Goal: Information Seeking & Learning: Learn about a topic

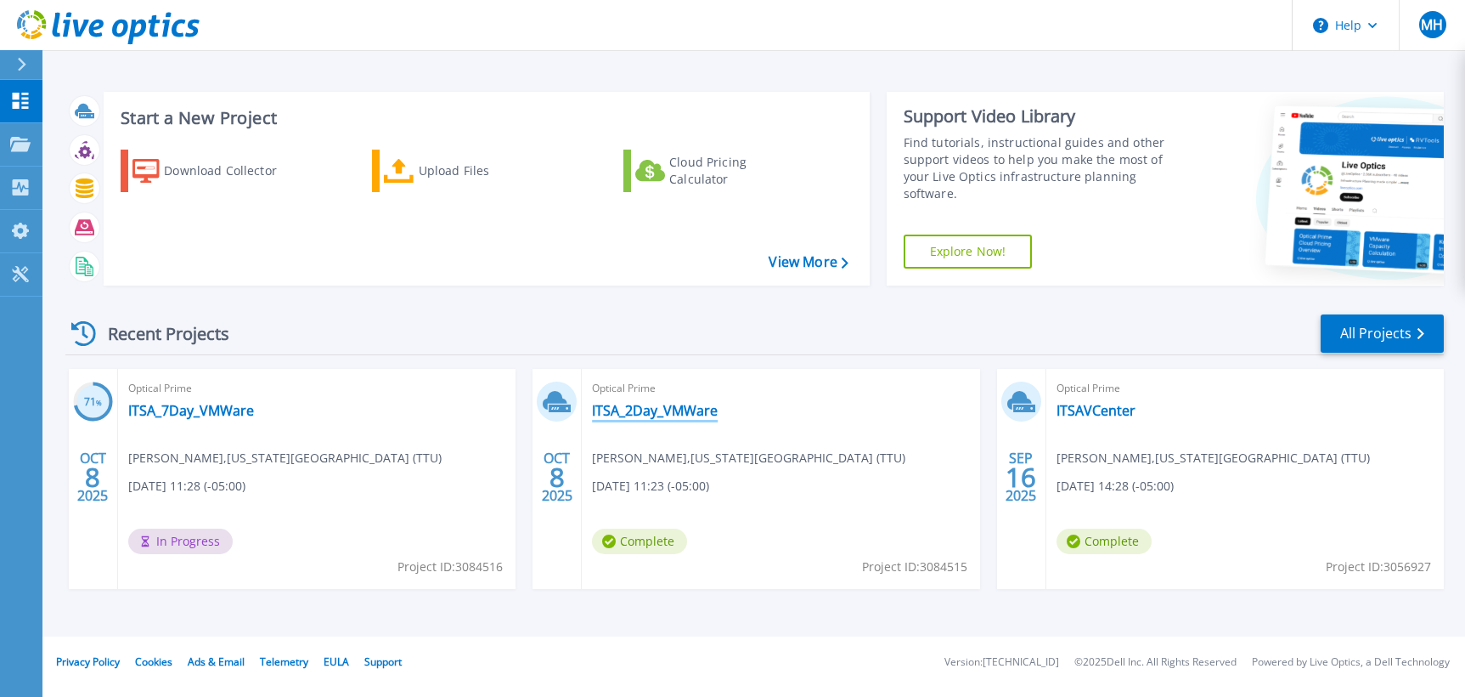
click at [617, 410] on link "ITSA_2Day_VMWare" at bounding box center [655, 410] width 126 height 17
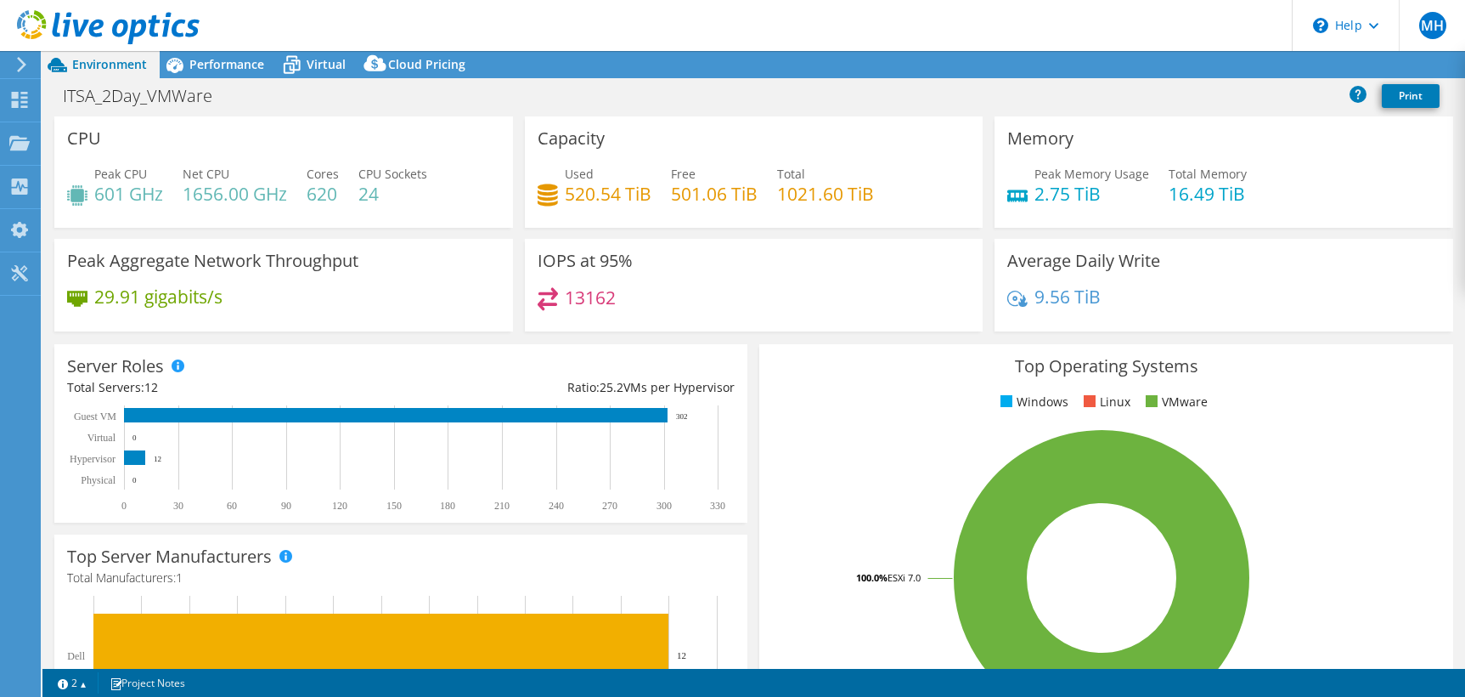
select select "USD"
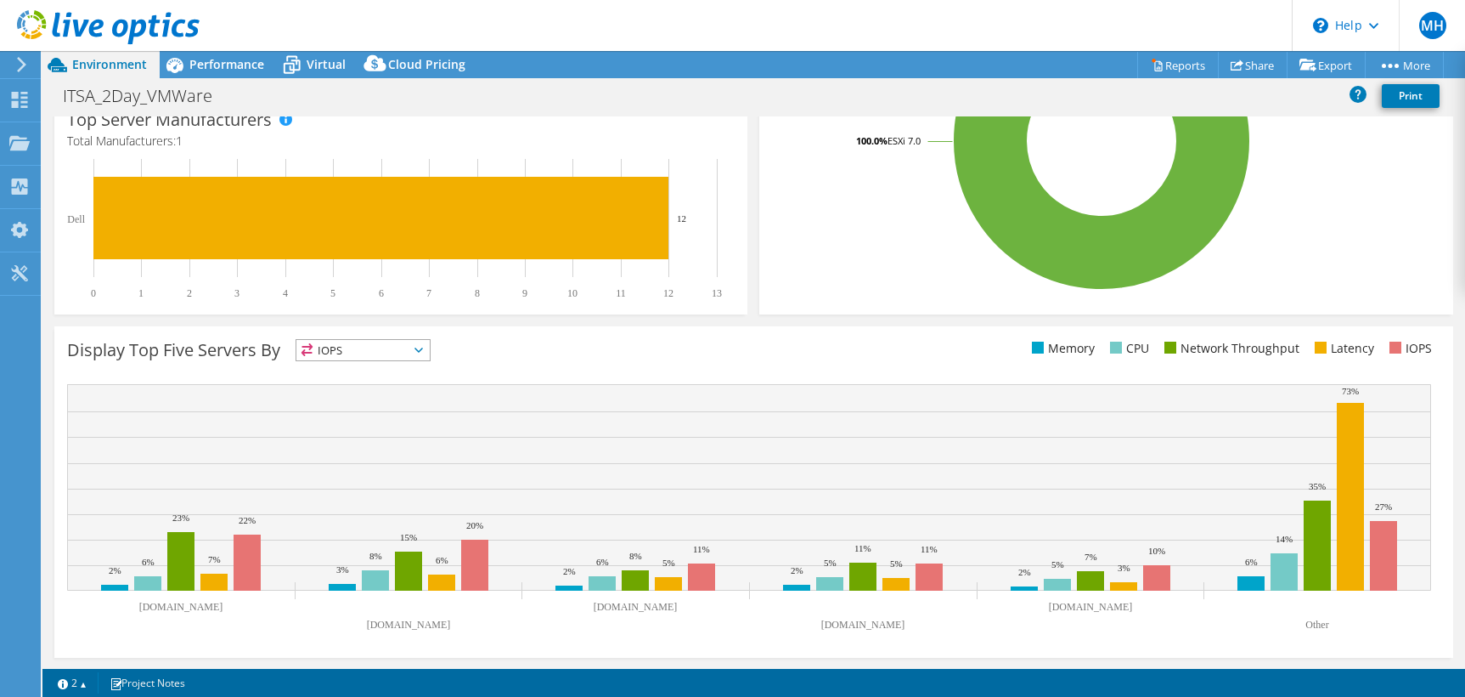
scroll to position [437, 0]
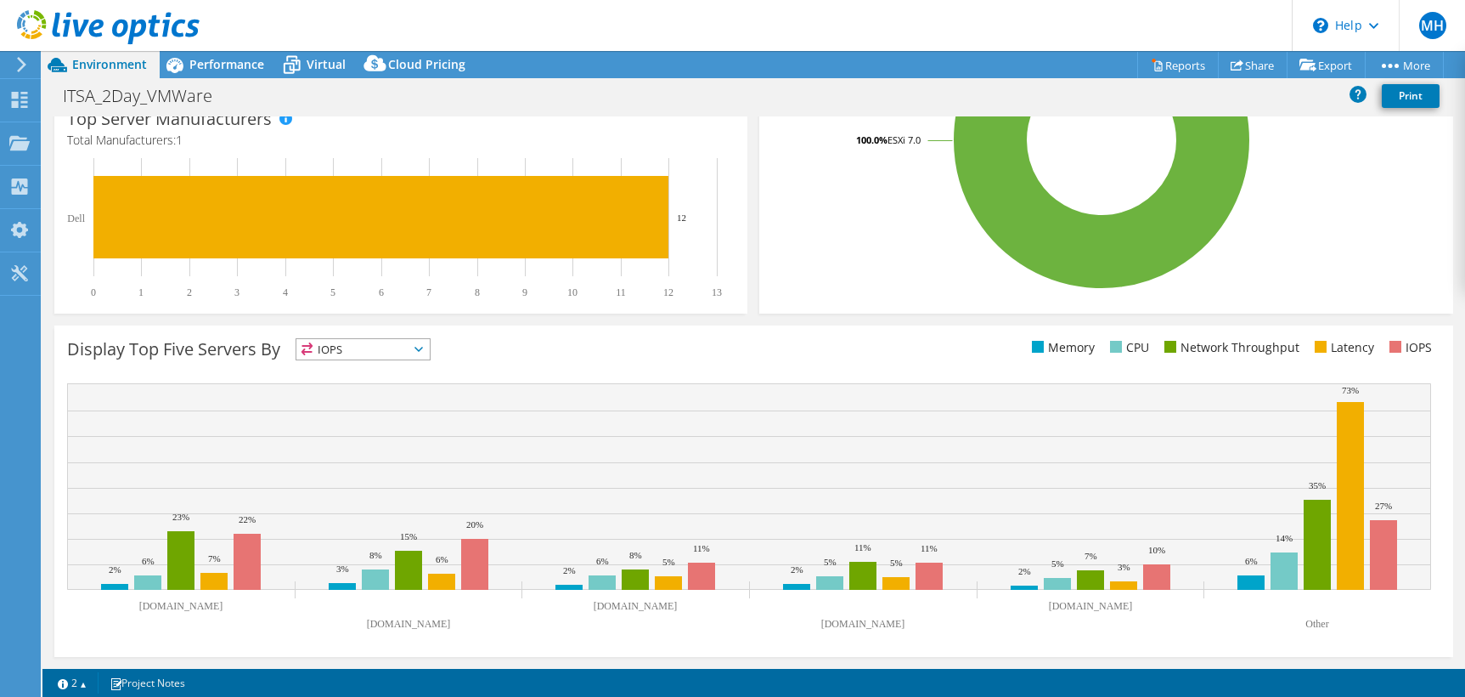
click at [421, 348] on icon at bounding box center [419, 349] width 8 height 5
click at [522, 348] on div "Display Top Five Servers By IOPS IOPS" at bounding box center [410, 352] width 686 height 28
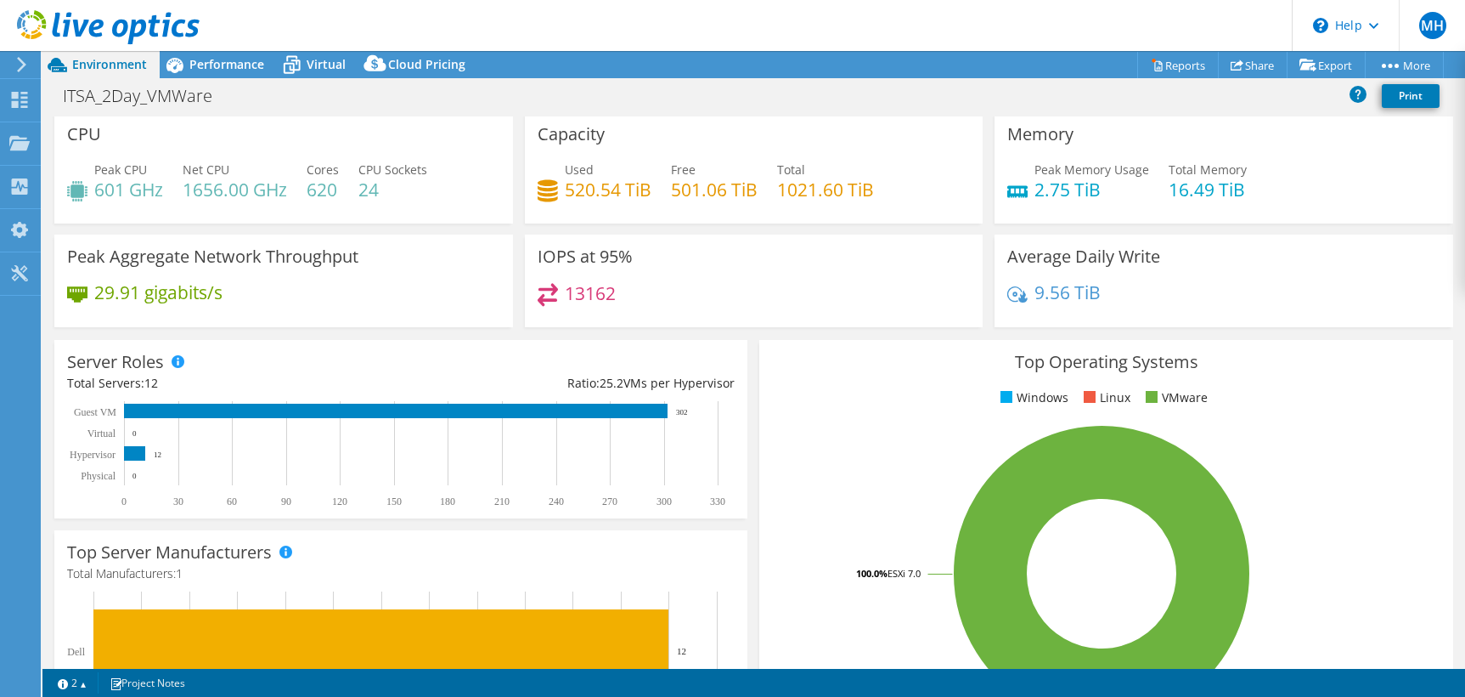
scroll to position [0, 0]
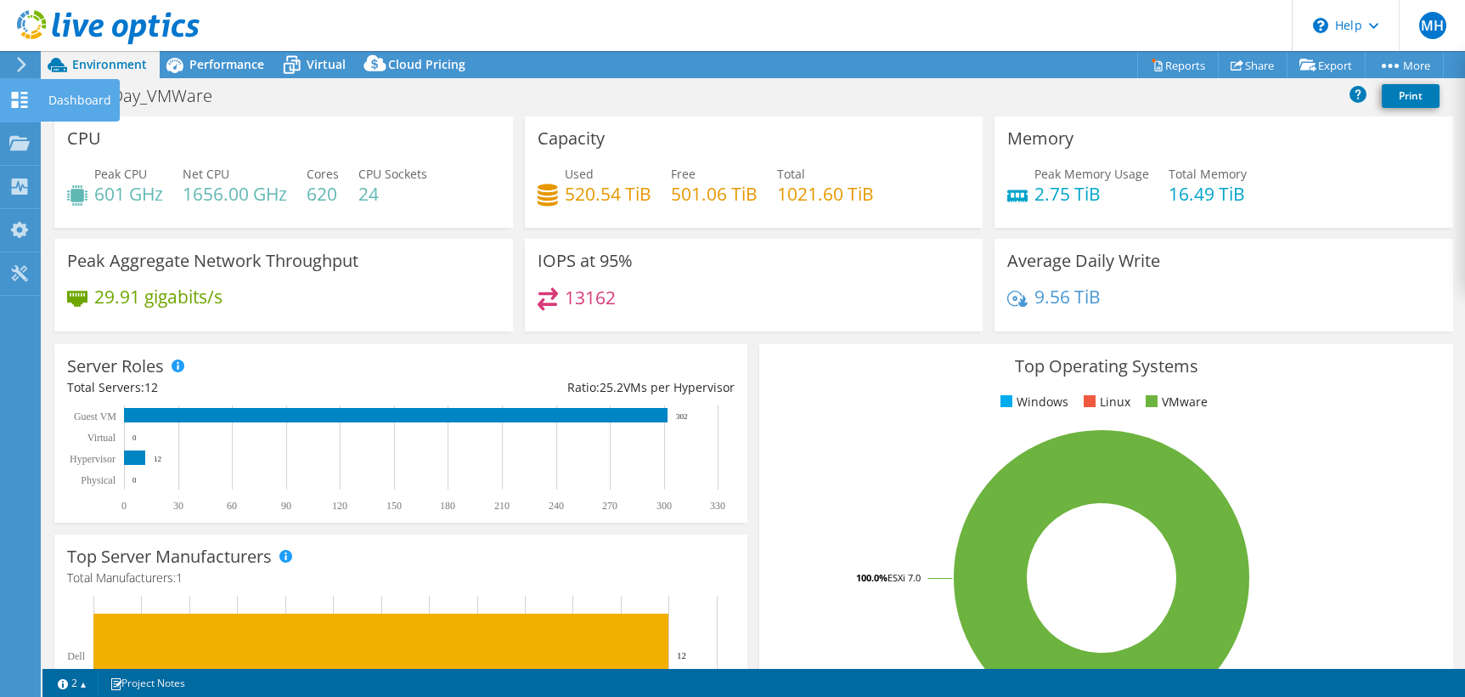
click at [27, 102] on use at bounding box center [20, 100] width 16 height 16
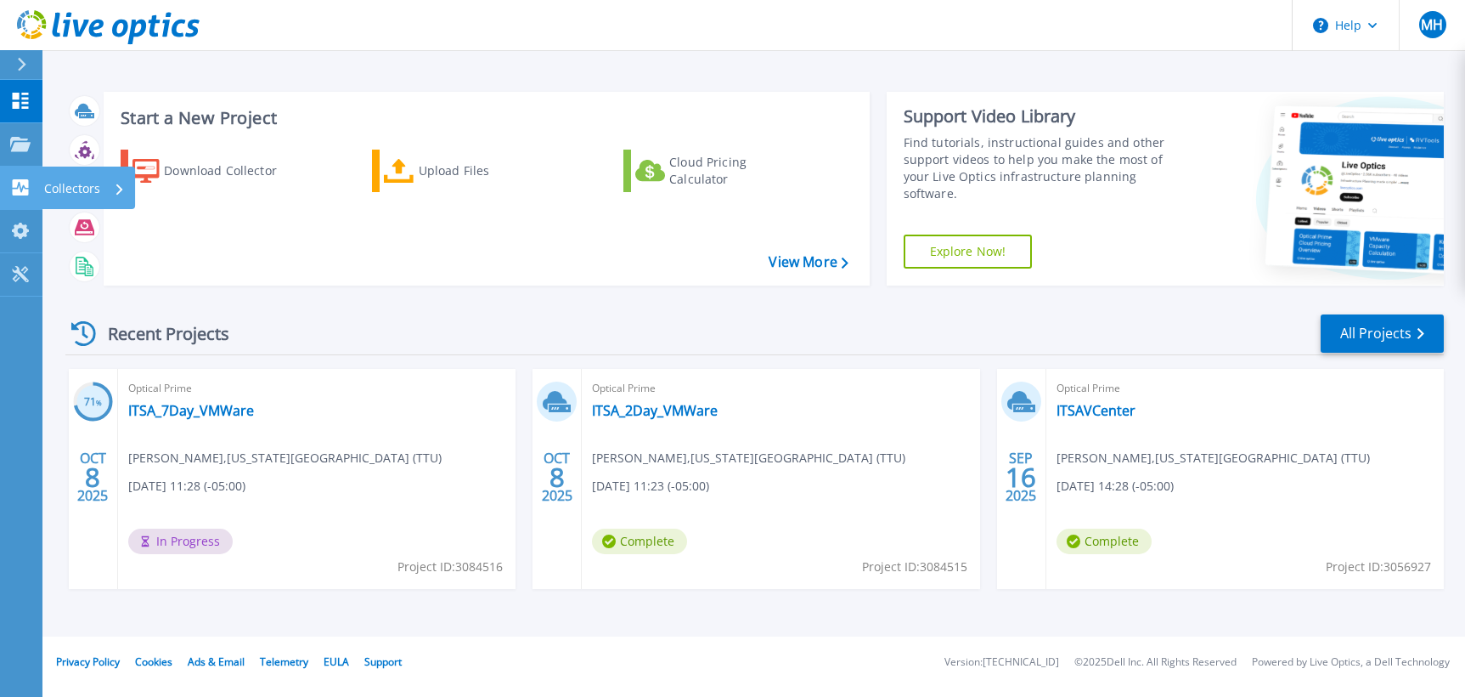
click at [24, 185] on icon at bounding box center [20, 187] width 20 height 16
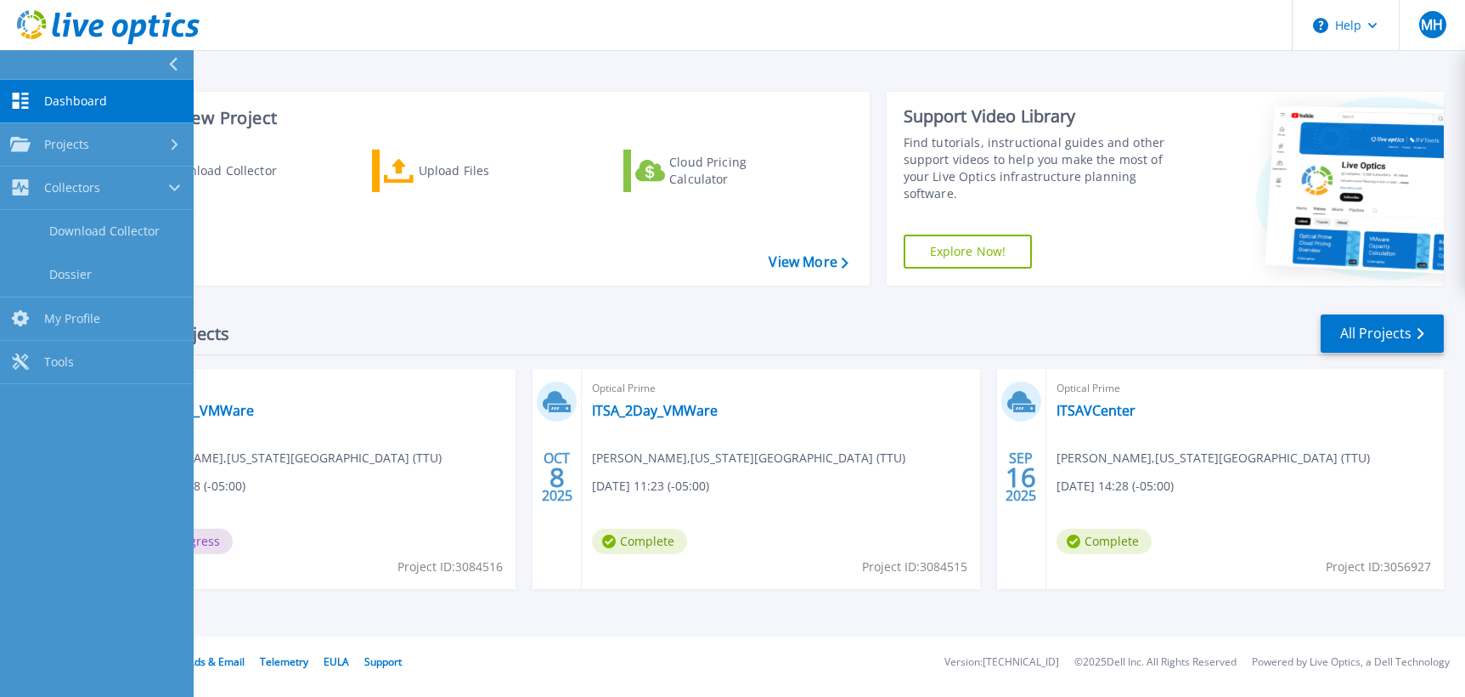
click at [71, 98] on span "Dashboard" at bounding box center [75, 100] width 63 height 15
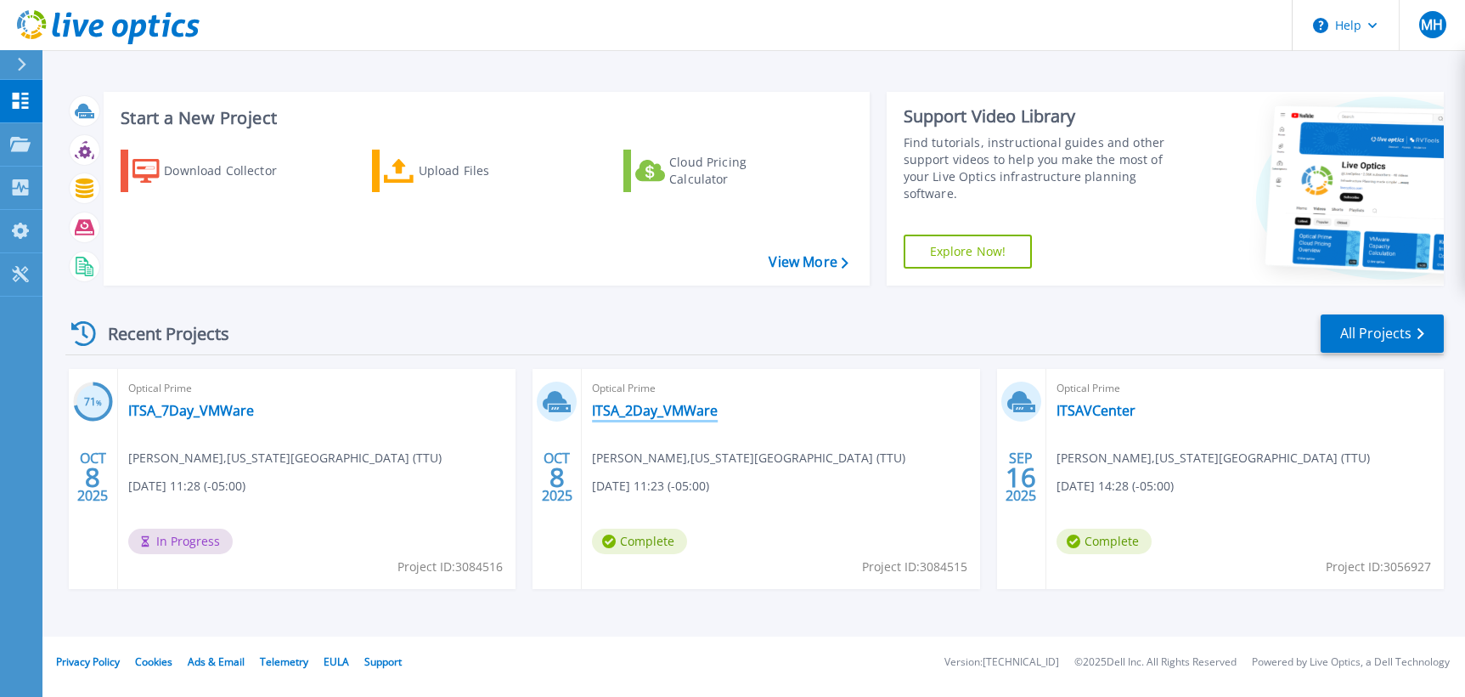
click at [665, 410] on link "ITSA_2Day_VMWare" at bounding box center [655, 410] width 126 height 17
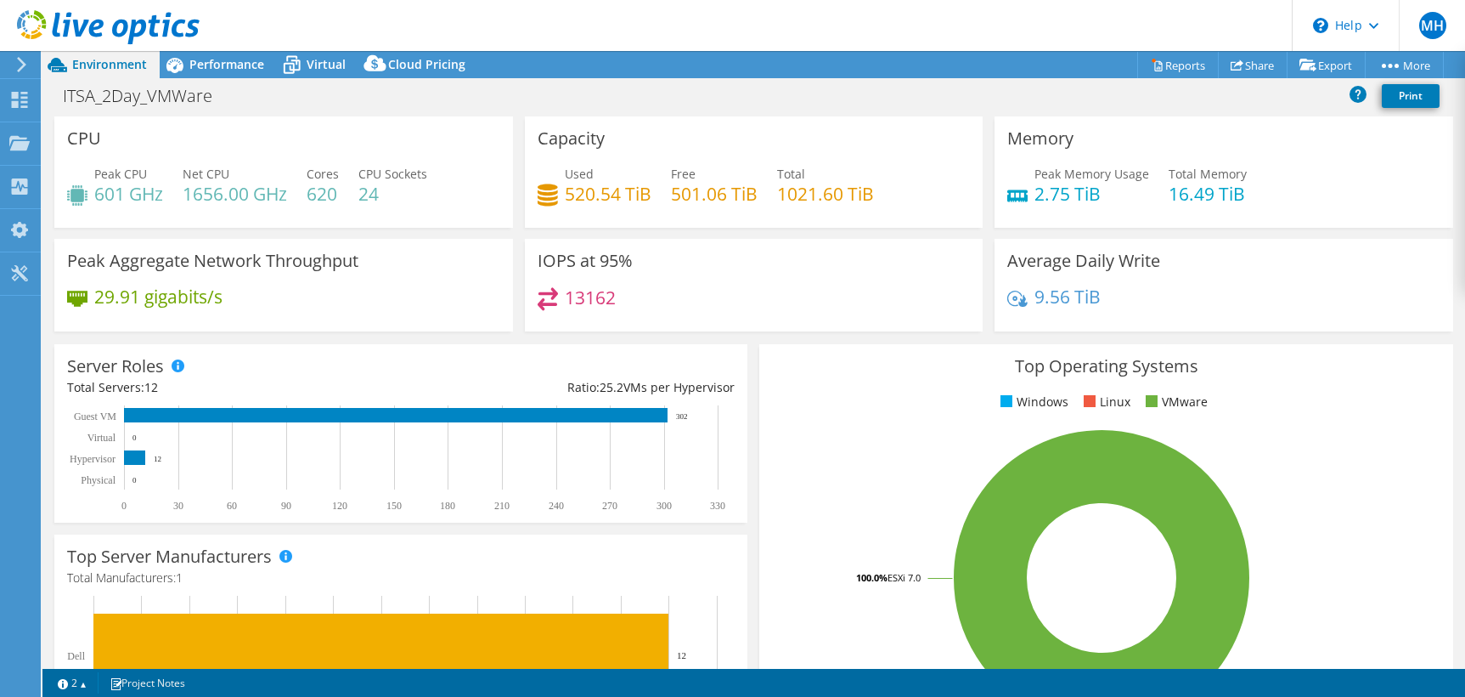
select select "USD"
click at [213, 62] on span "Performance" at bounding box center [226, 64] width 75 height 16
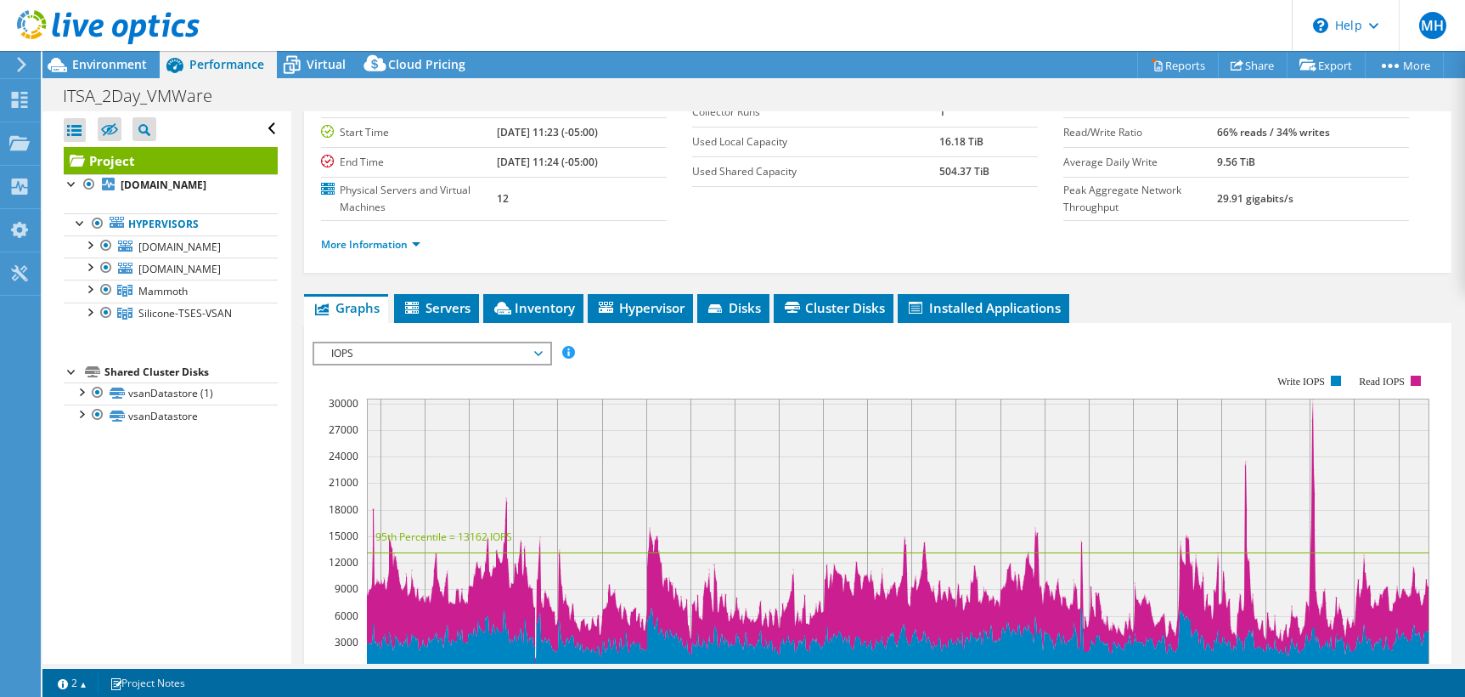
scroll to position [173, 0]
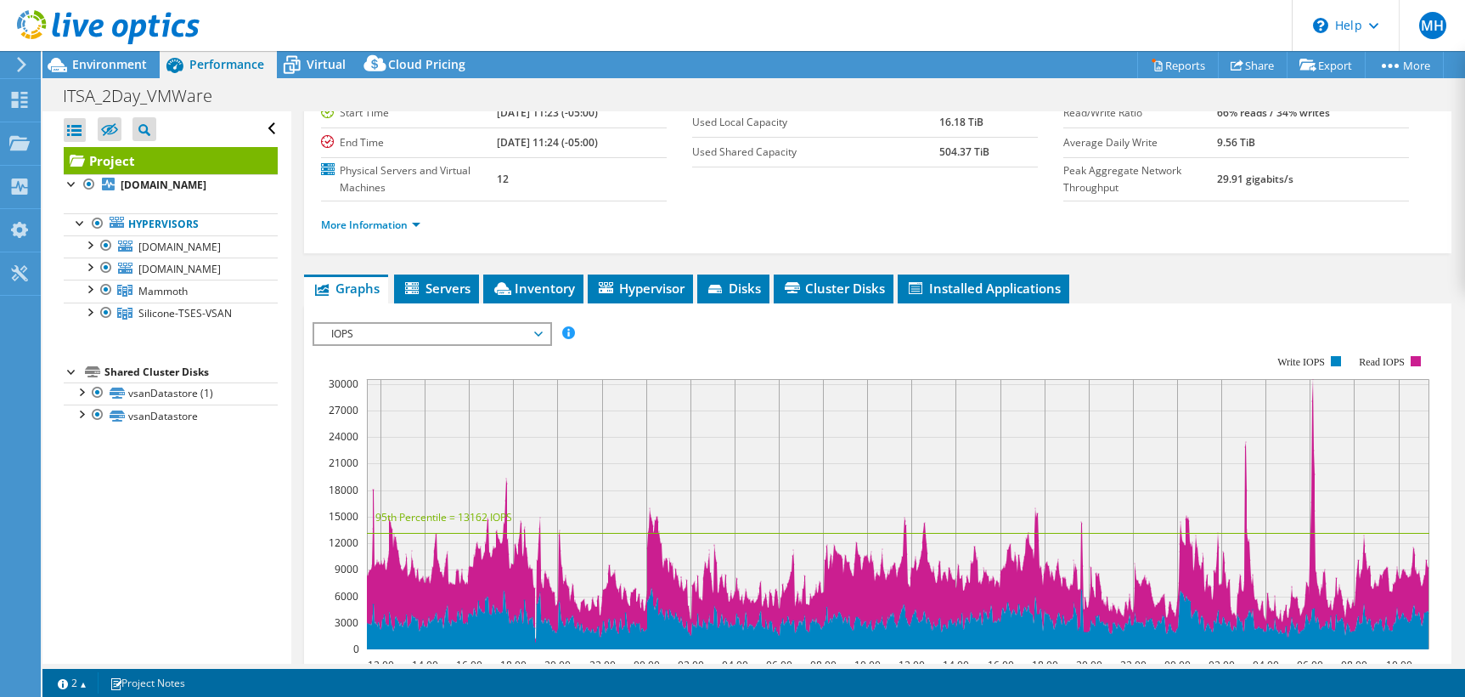
click at [545, 330] on span "IOPS" at bounding box center [431, 334] width 235 height 20
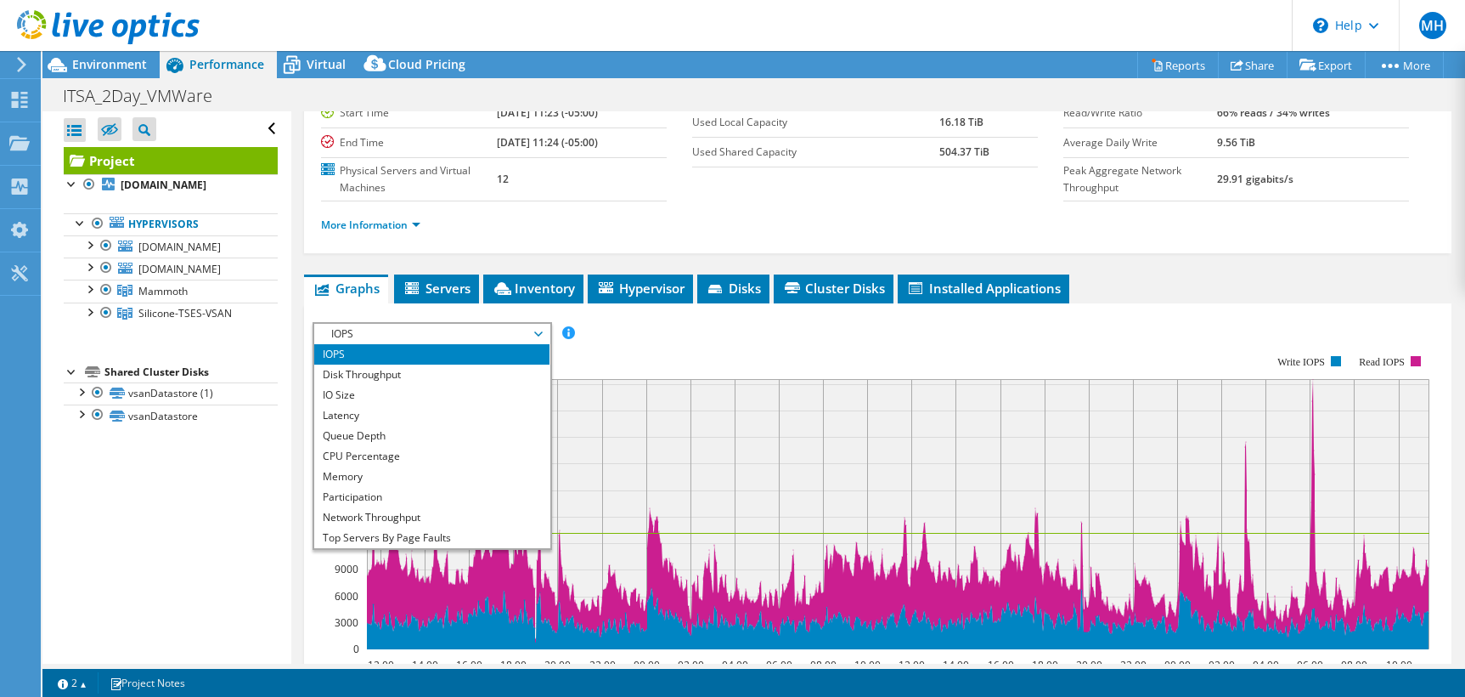
scroll to position [61, 0]
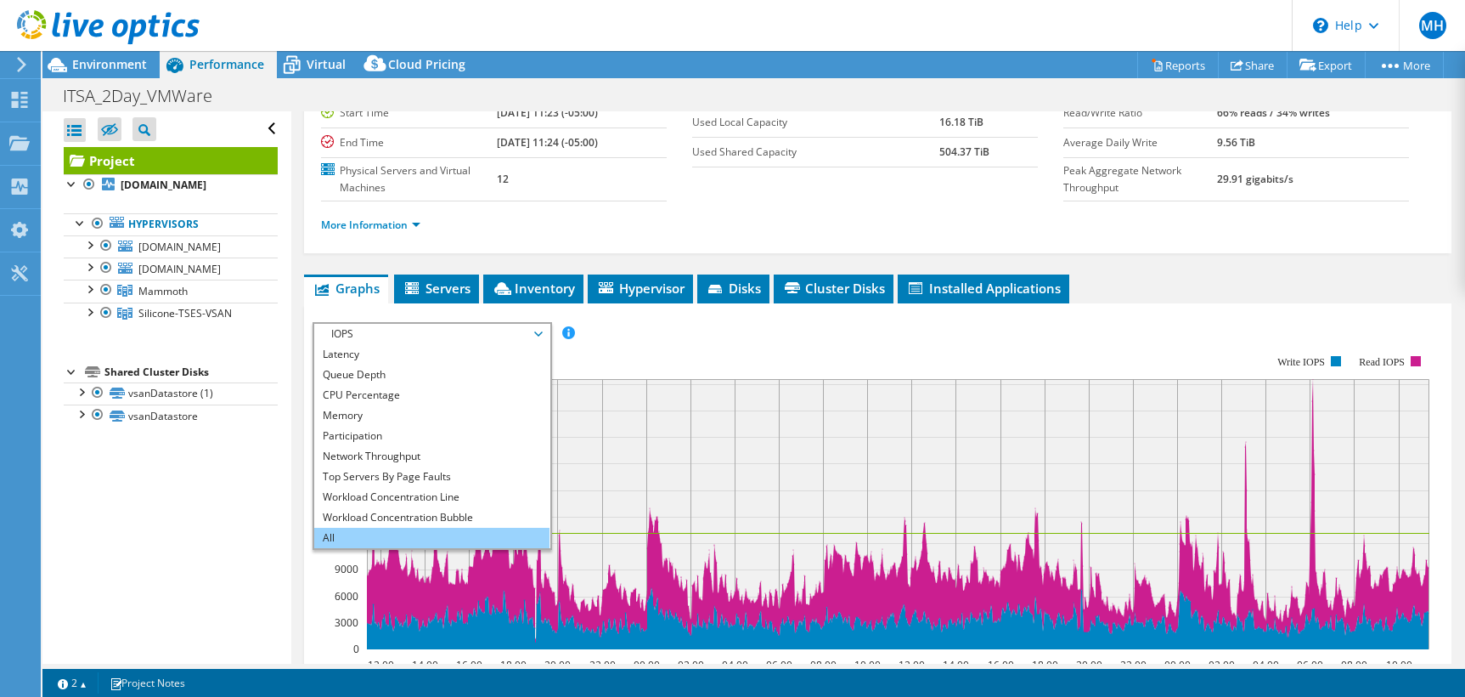
click at [324, 535] on li "All" at bounding box center [431, 538] width 235 height 20
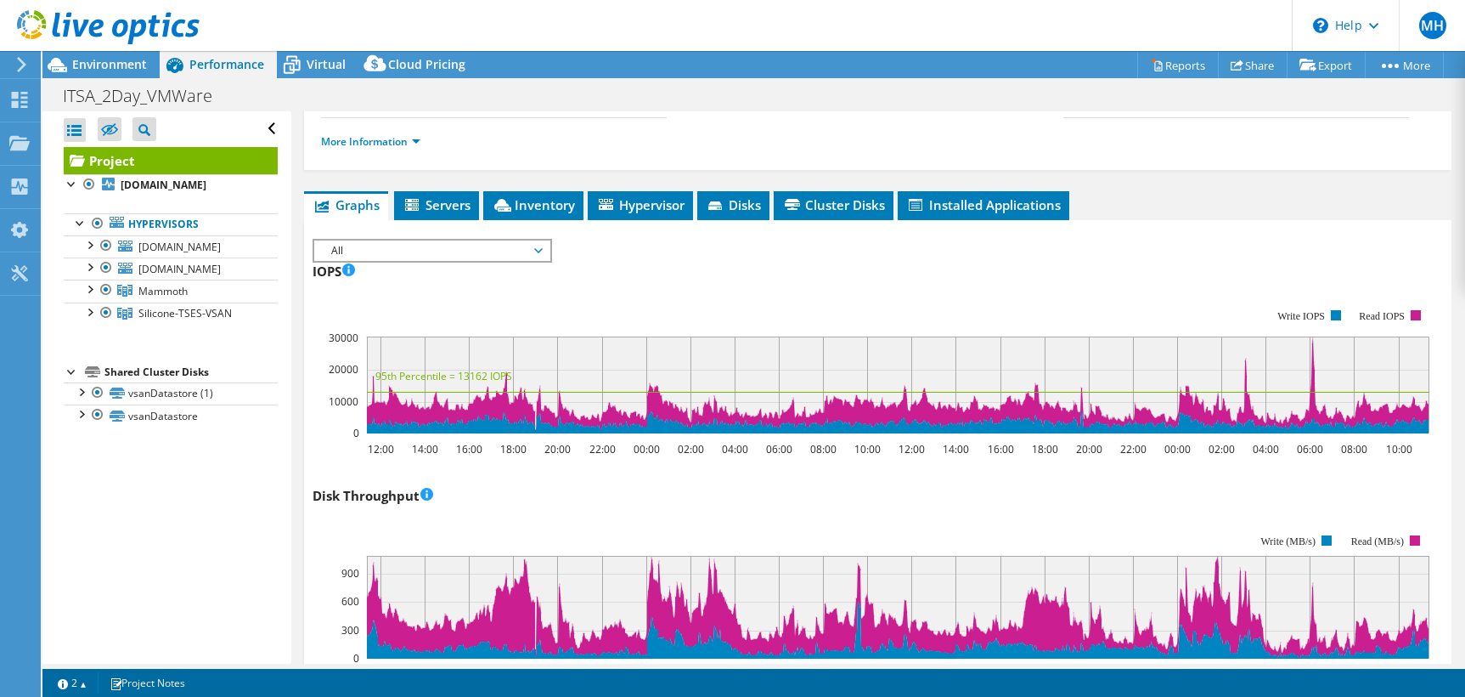
scroll to position [260, 0]
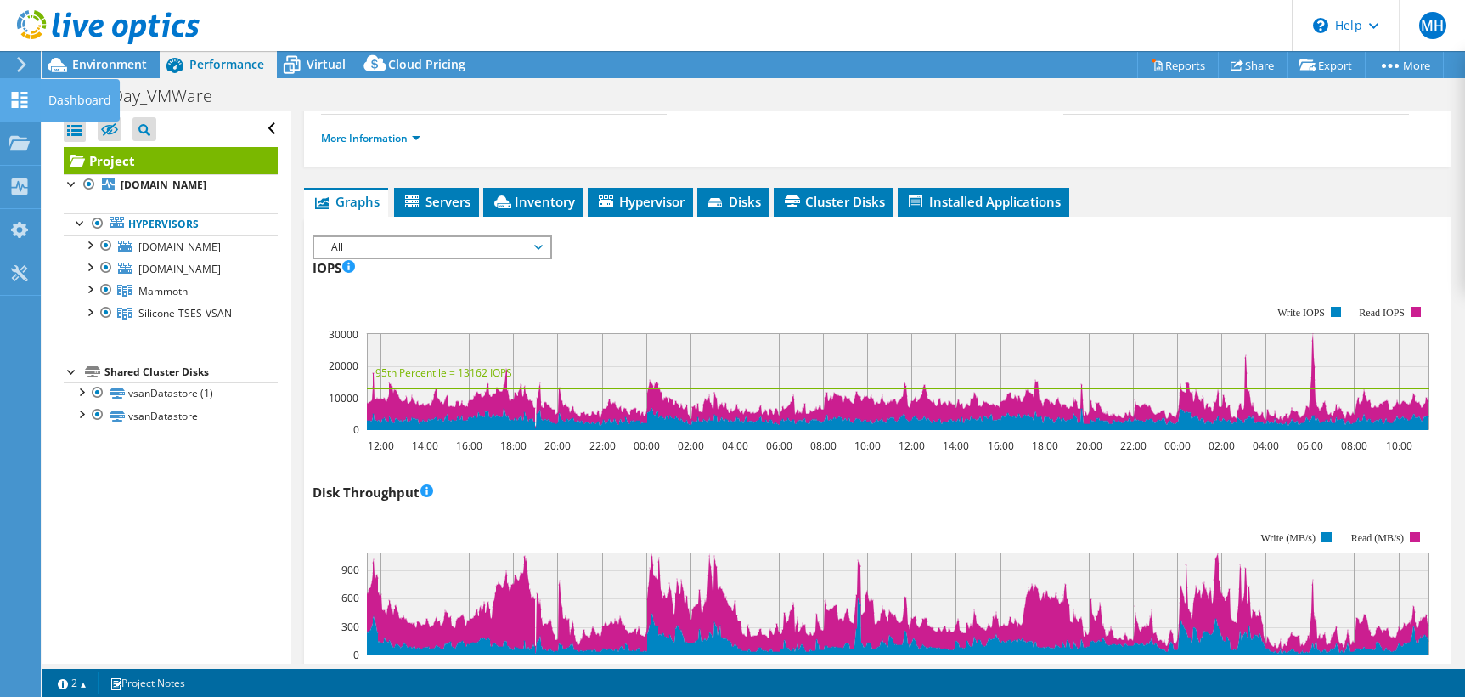
click at [25, 102] on use at bounding box center [20, 100] width 16 height 16
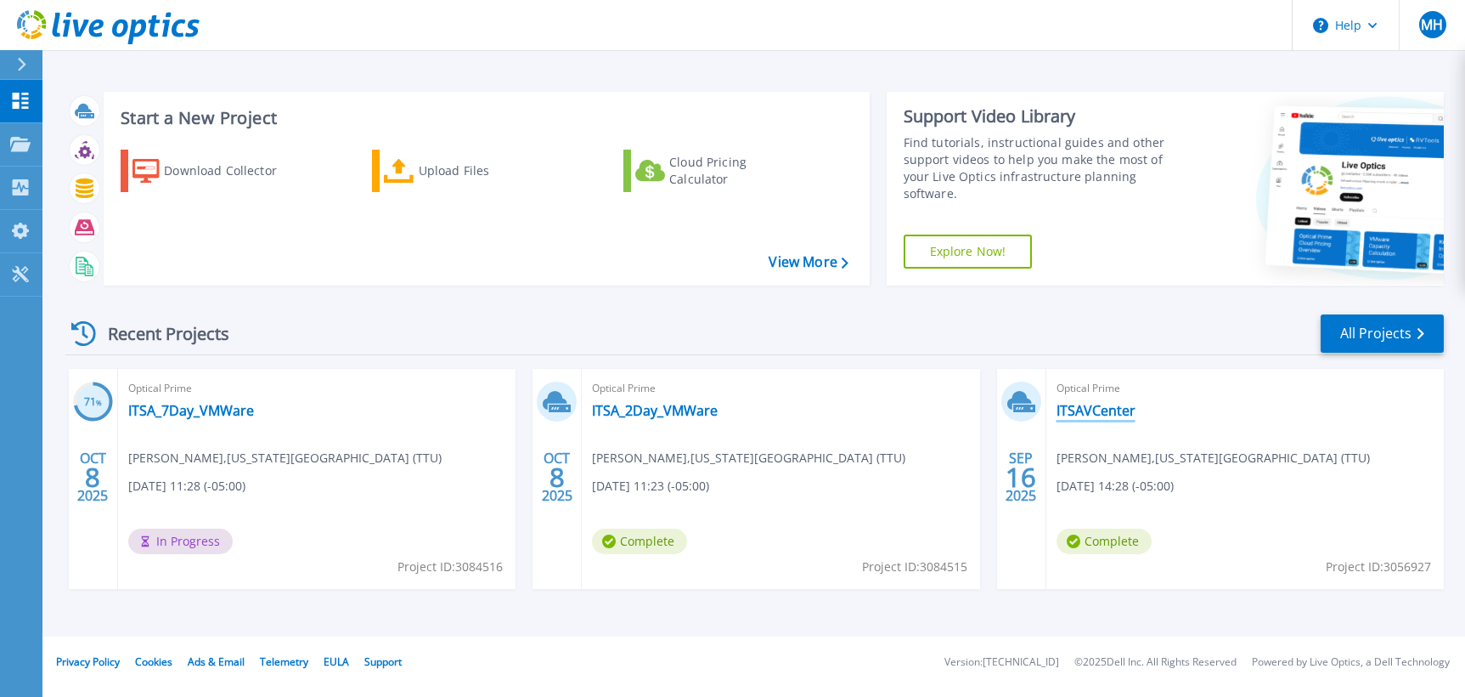
click at [1108, 412] on link "ITSAVCenter" at bounding box center [1096, 410] width 79 height 17
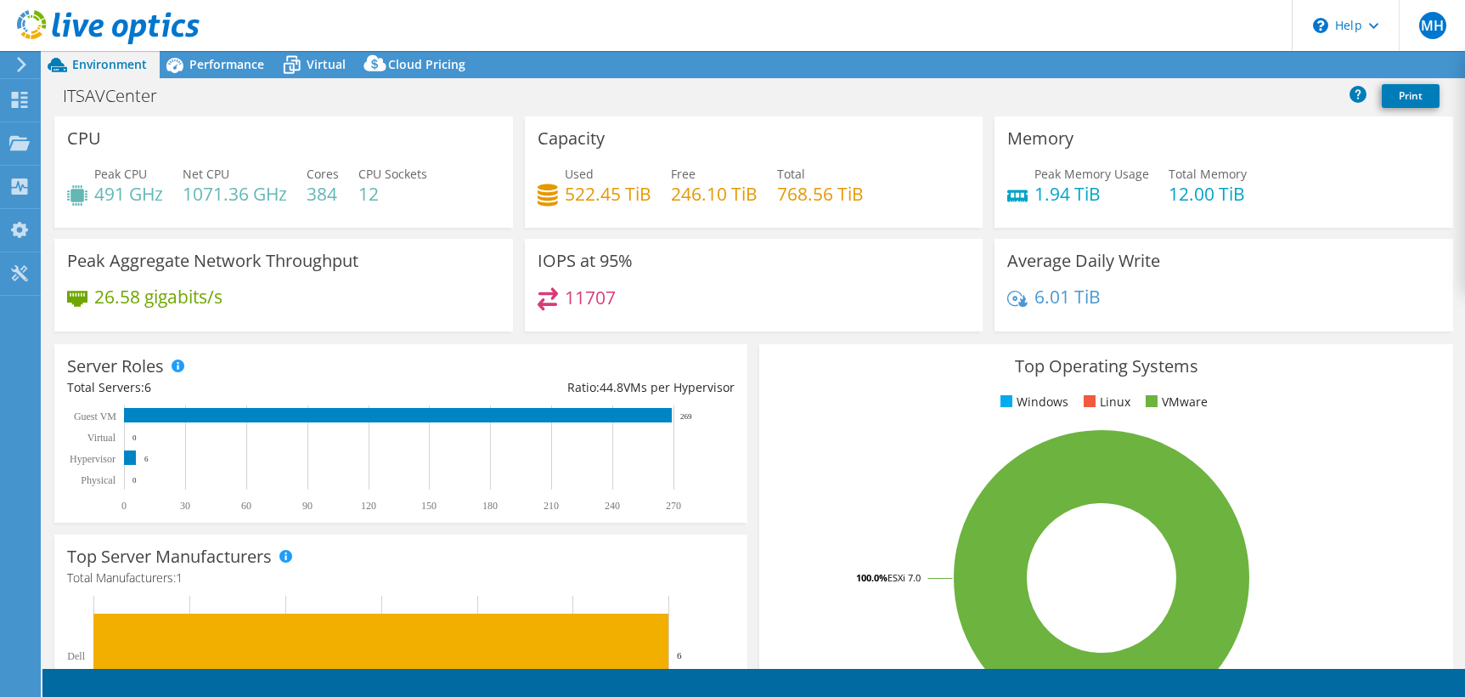
select select "USD"
click at [217, 67] on span "Performance" at bounding box center [226, 64] width 75 height 16
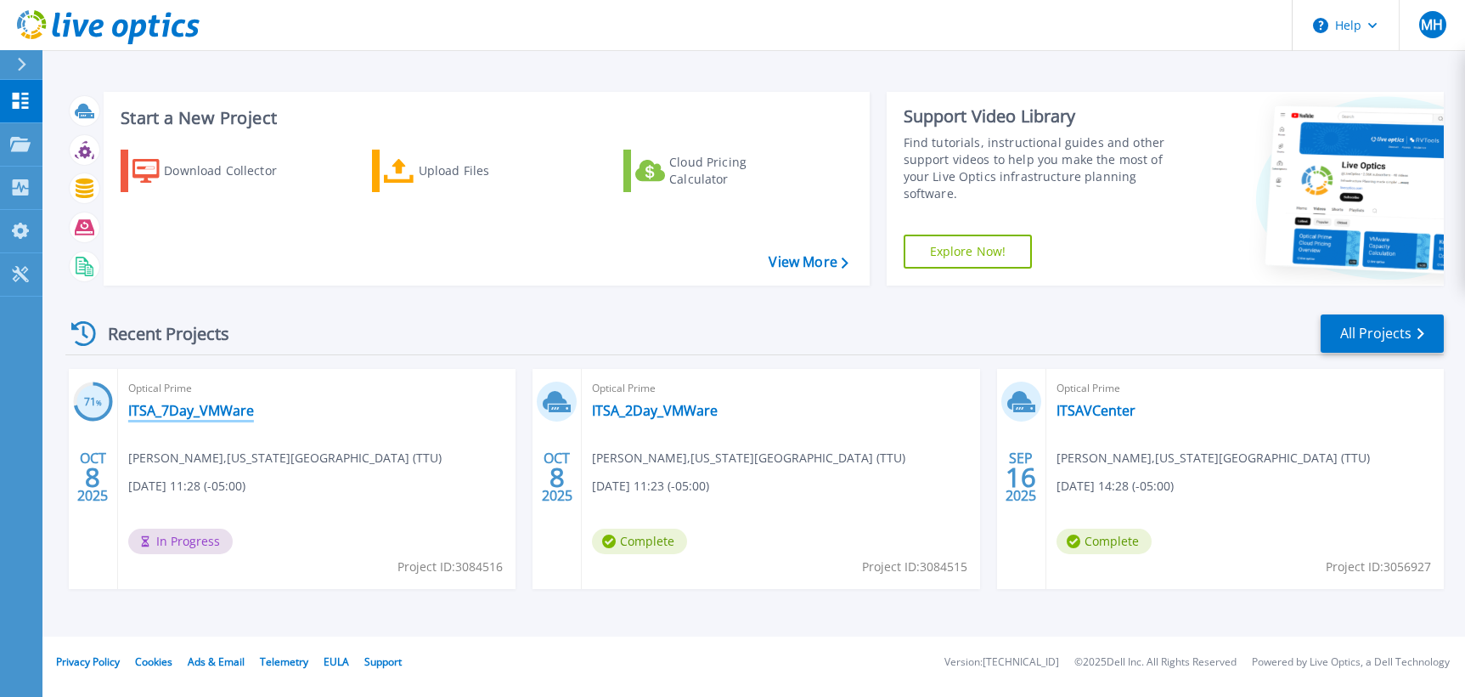
click at [213, 419] on link "ITSA_7Day_VMWare" at bounding box center [191, 410] width 126 height 17
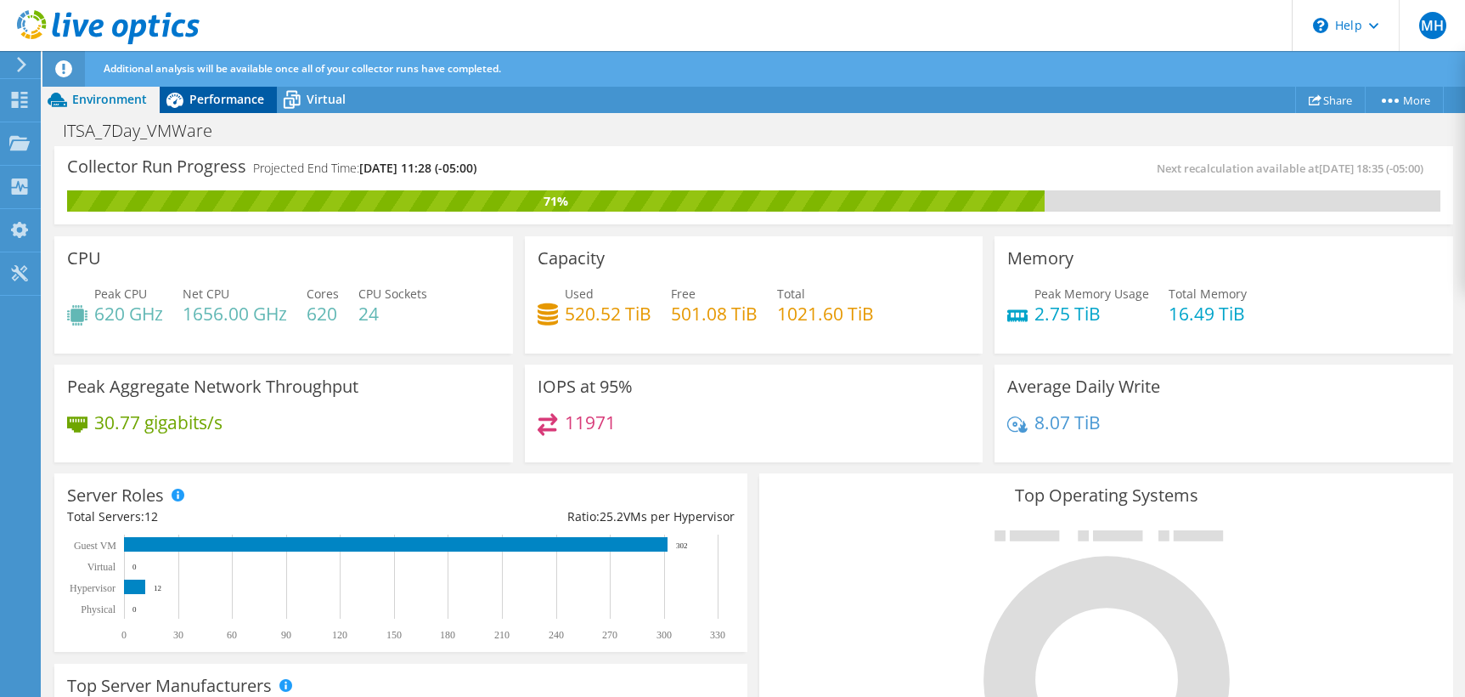
click at [222, 105] on span "Performance" at bounding box center [226, 99] width 75 height 16
